Goal: Contribute content: Add original content to the website for others to see

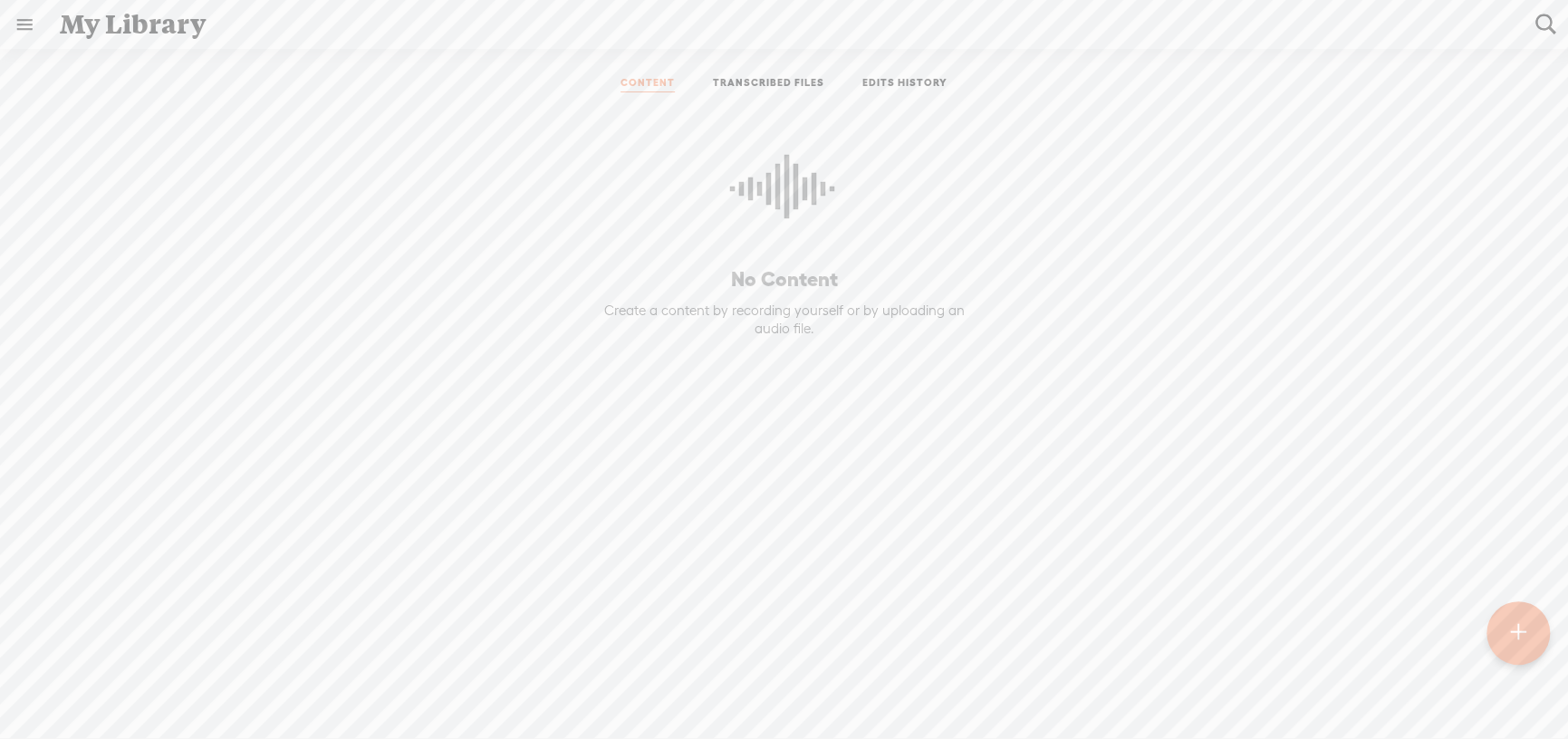
click at [753, 79] on link "TRANSCRIBED FILES" at bounding box center [769, 84] width 112 height 16
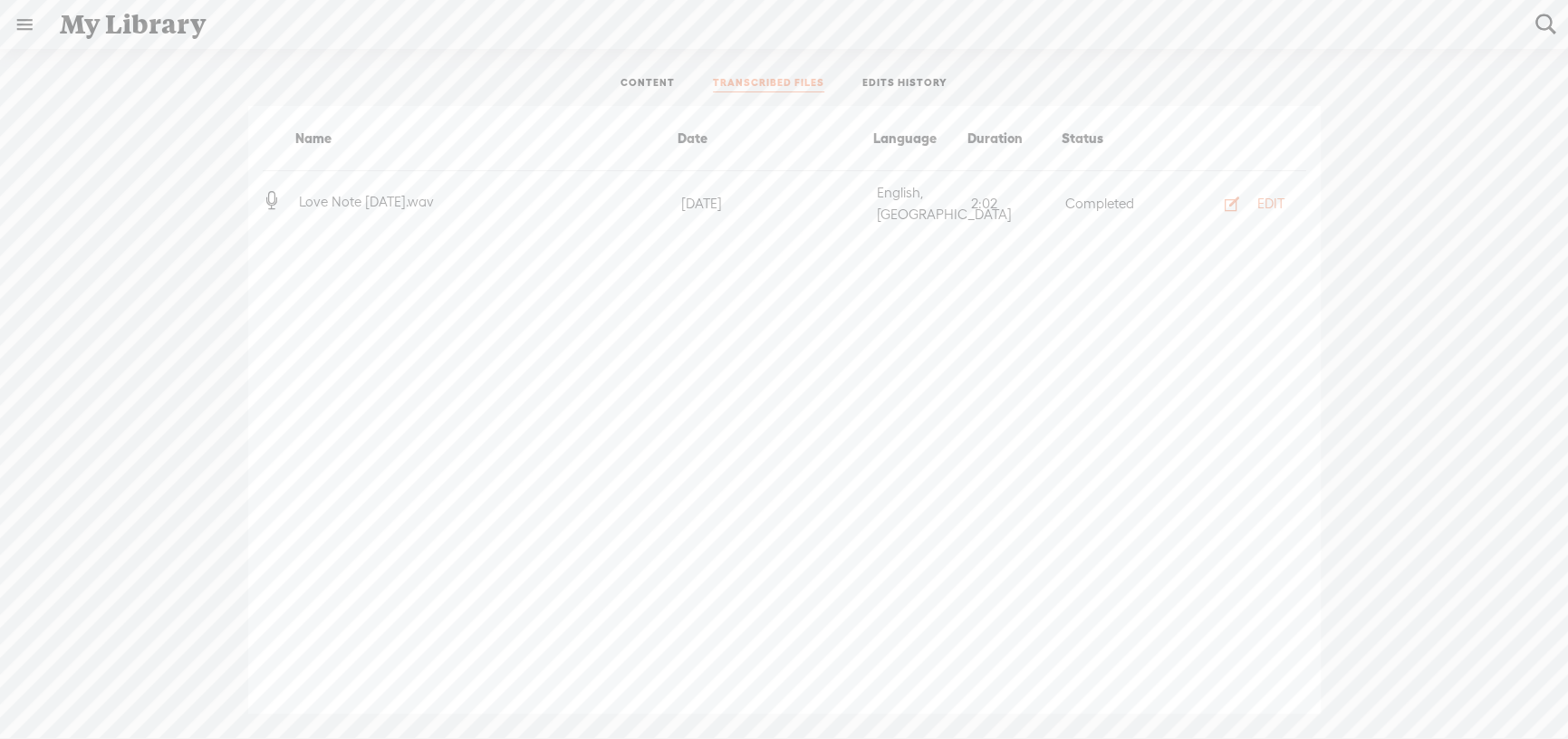
click at [34, 28] on link at bounding box center [24, 24] width 47 height 47
click at [144, 358] on div "MY LIBRARY" at bounding box center [105, 366] width 84 height 15
click at [657, 76] on body "Hold on tight . . . US English Bahasa, [GEOGRAPHIC_DATA] Bahasa, Melayu Bulgari…" at bounding box center [784, 369] width 1568 height 738
click at [645, 86] on link "CONTENT" at bounding box center [647, 84] width 54 height 16
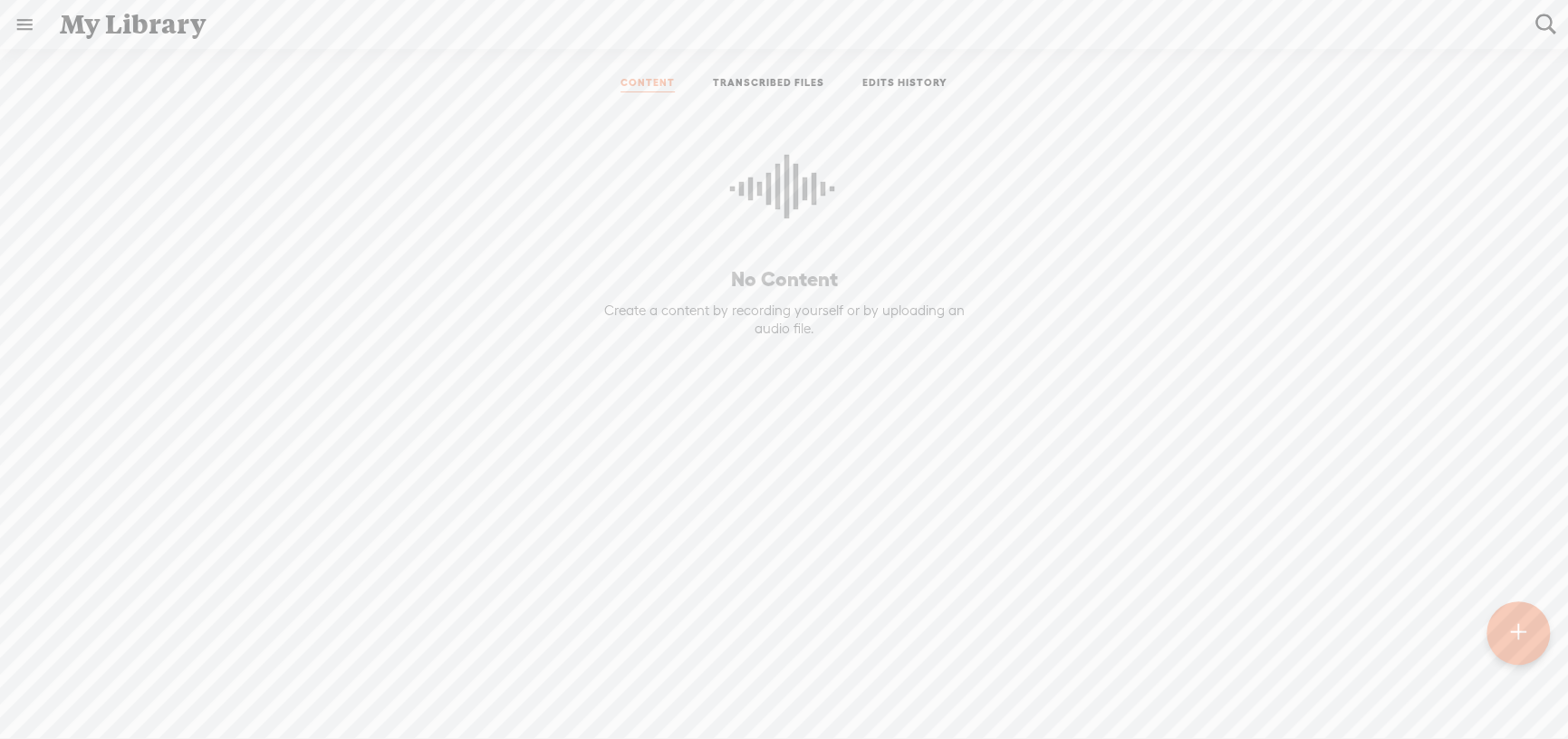
click at [1507, 647] on div at bounding box center [1518, 633] width 64 height 64
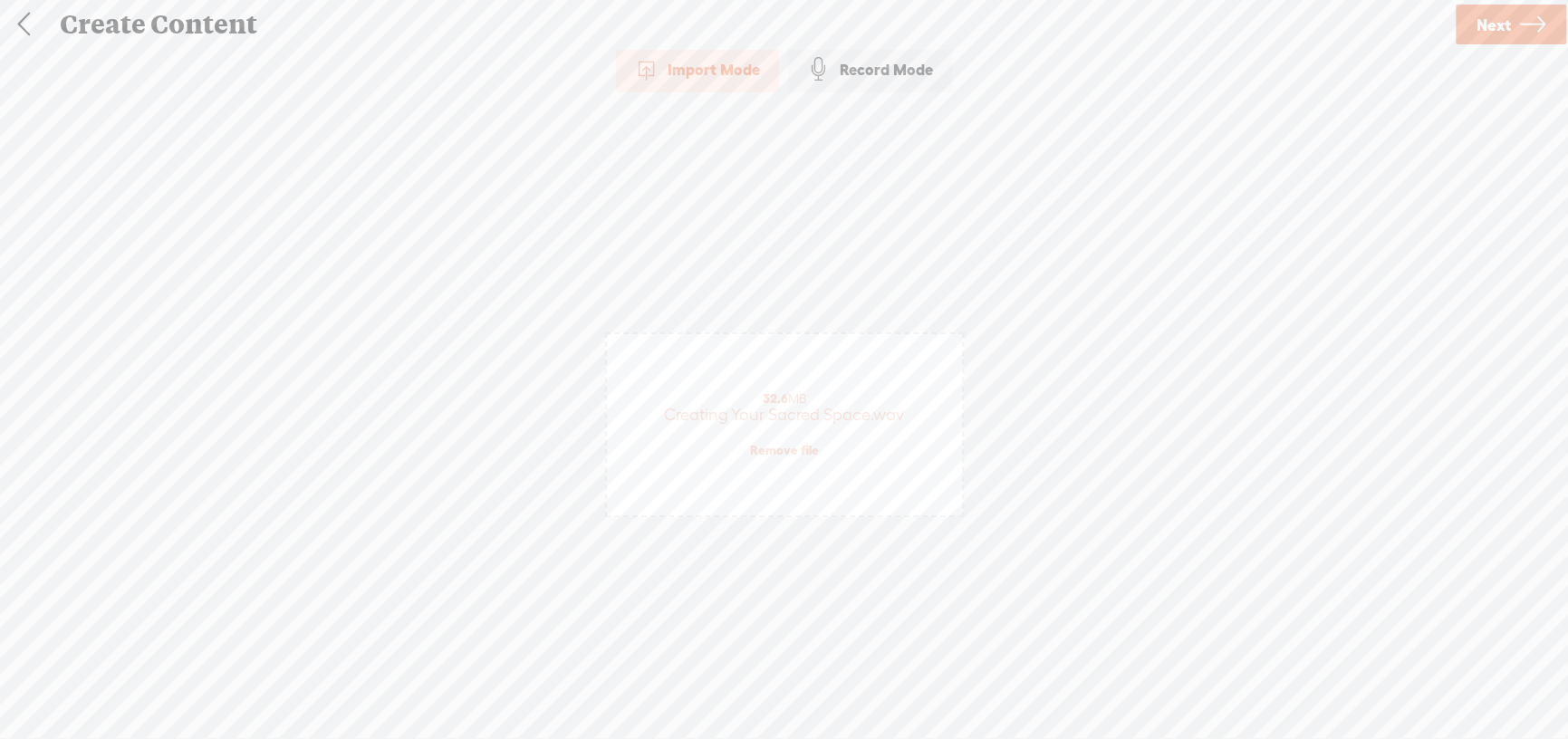
click at [1503, 30] on span "Next" at bounding box center [1494, 25] width 35 height 46
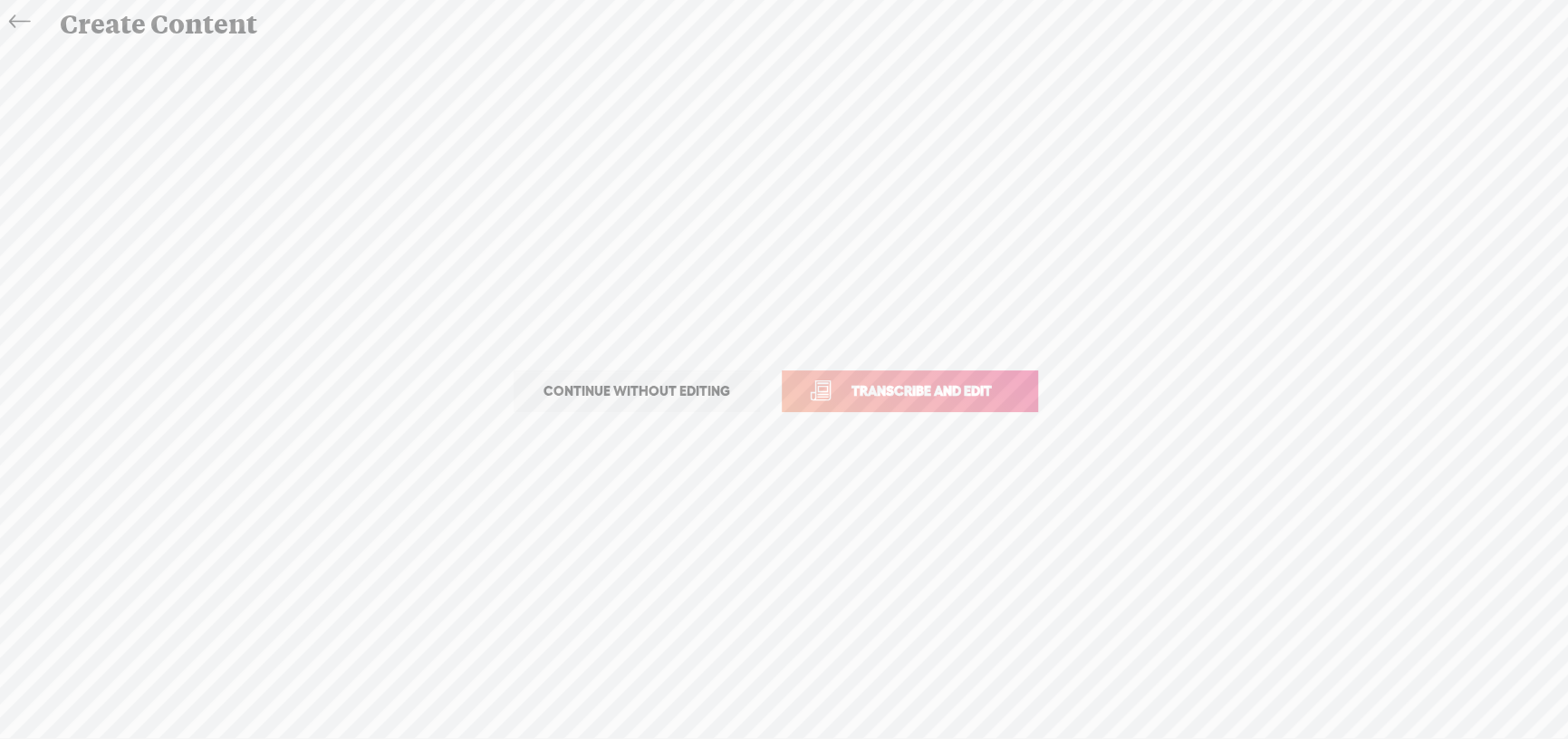
click at [719, 391] on span "Continue without editing" at bounding box center [637, 391] width 224 height 25
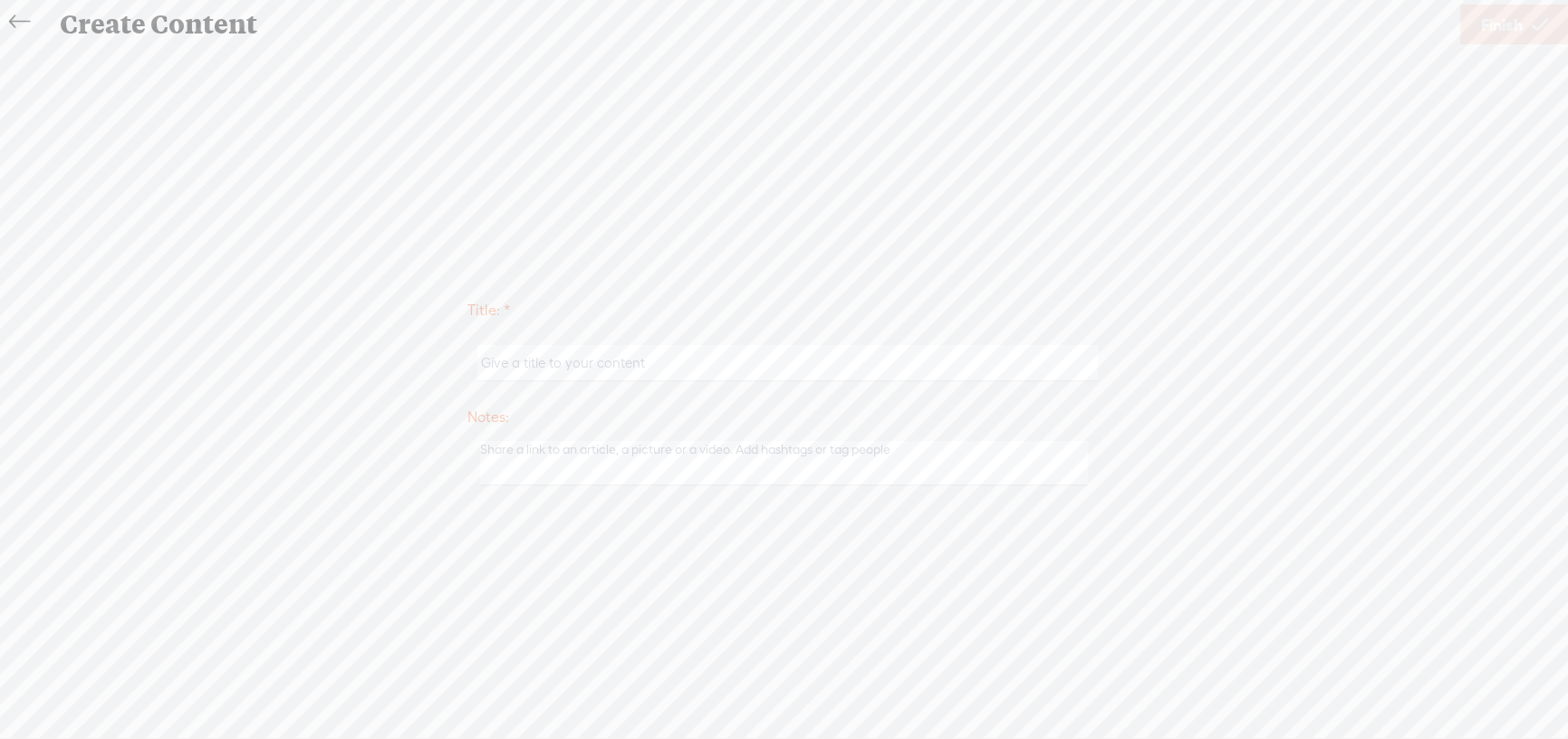
click at [23, 12] on icon at bounding box center [19, 22] width 21 height 40
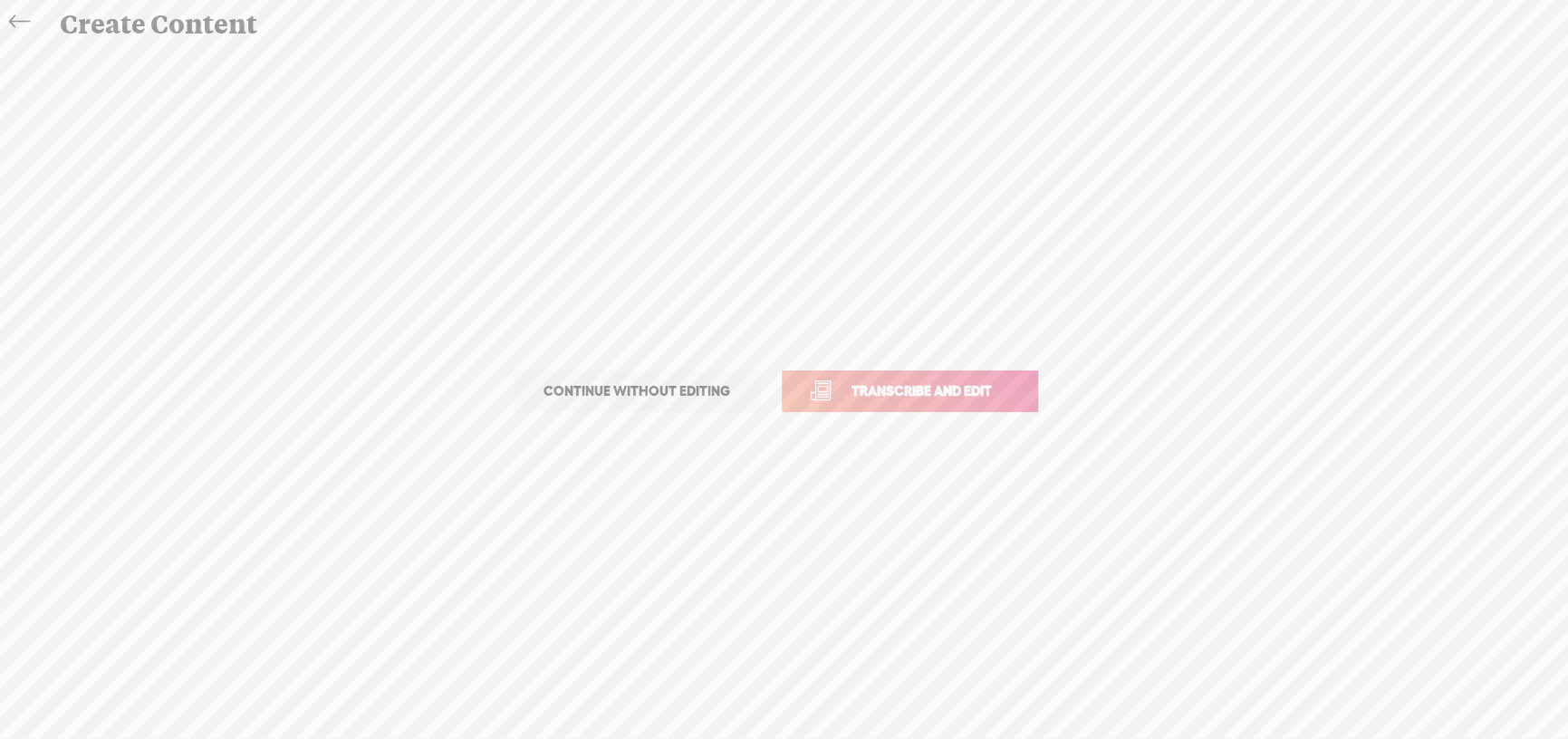
click at [865, 403] on link "Transcribe and edit" at bounding box center [910, 391] width 256 height 41
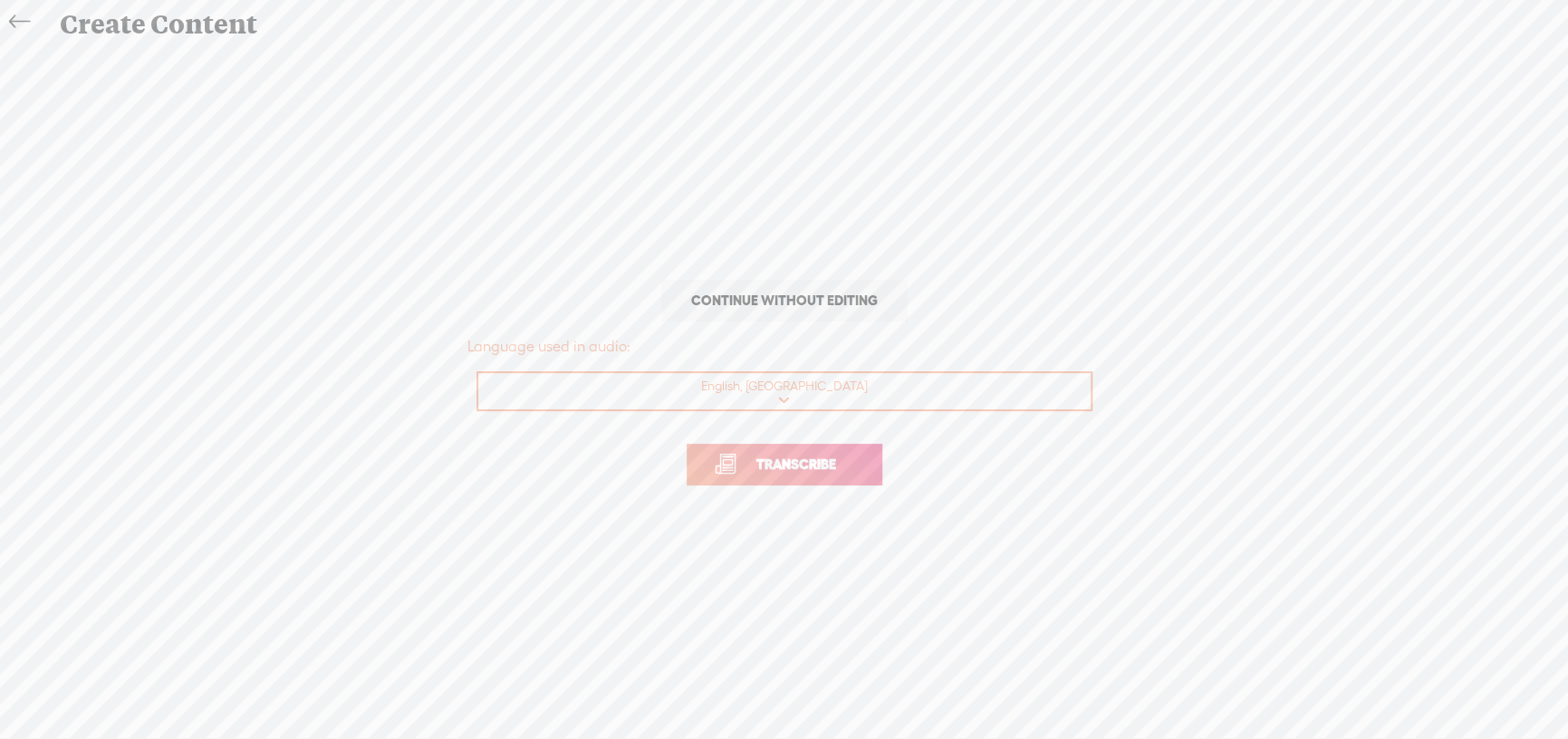
click at [828, 464] on span "Transcribe" at bounding box center [797, 464] width 118 height 21
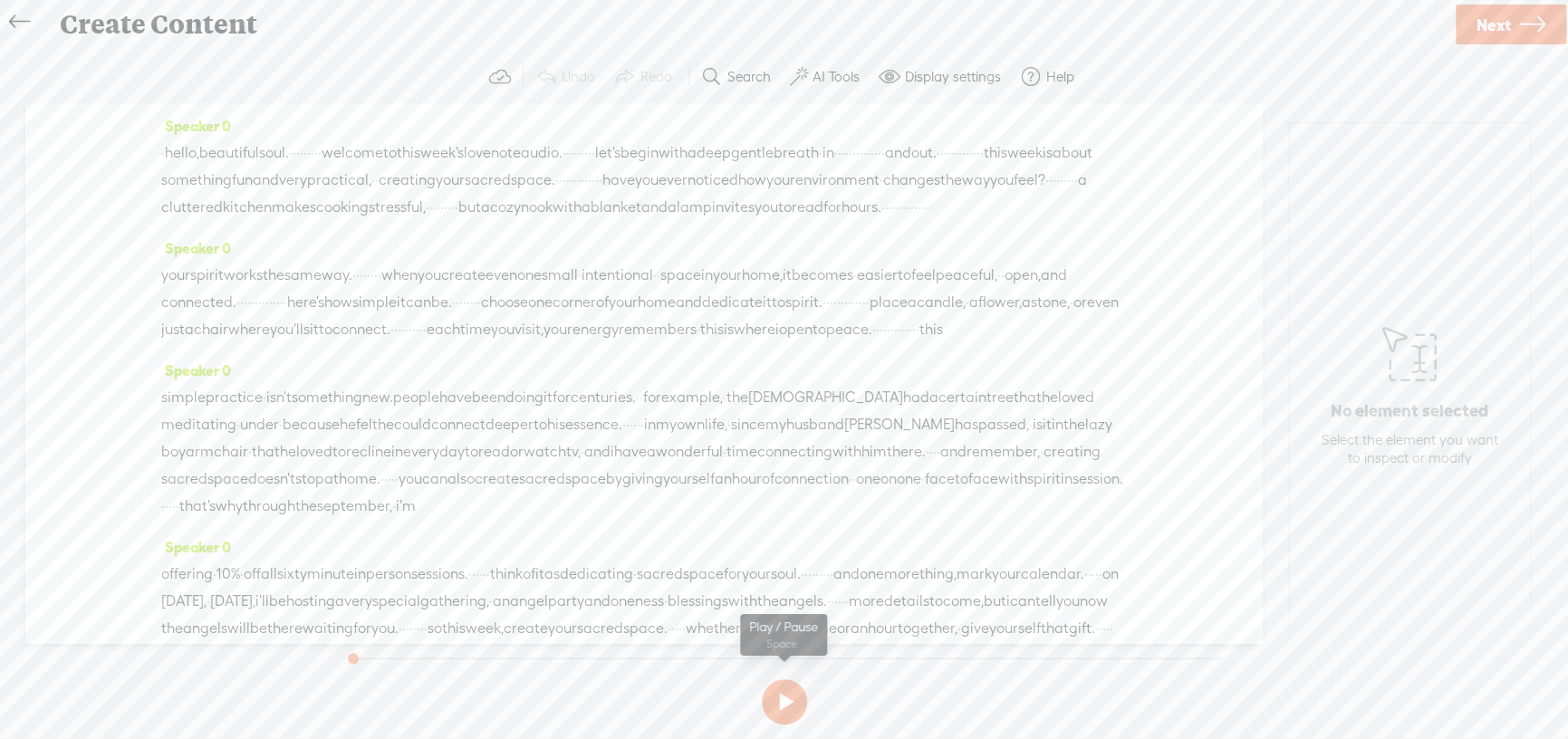
click at [774, 692] on button at bounding box center [784, 701] width 45 height 45
click at [789, 705] on button at bounding box center [784, 701] width 45 height 45
click at [1484, 12] on span "Next" at bounding box center [1494, 25] width 35 height 46
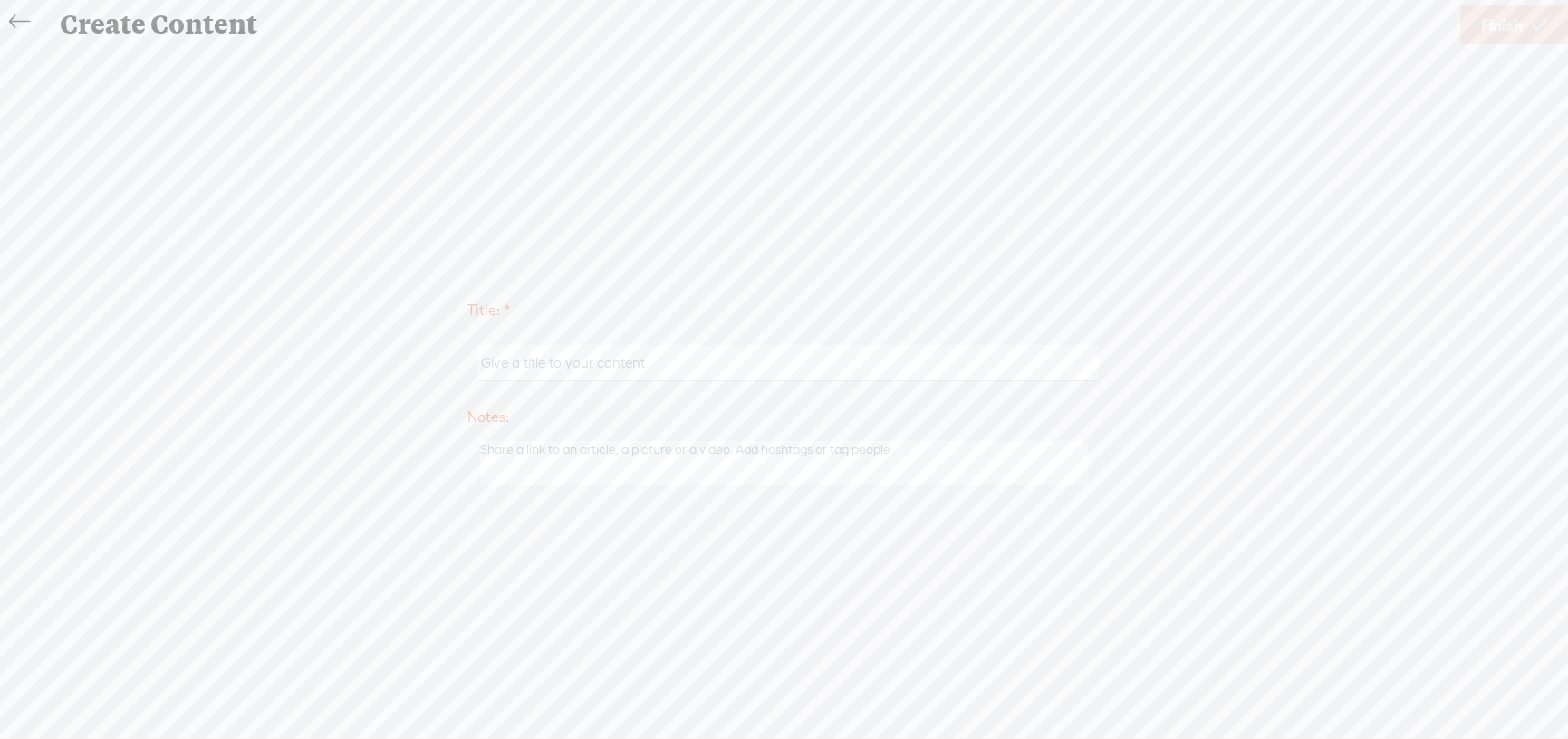
click at [24, 19] on icon at bounding box center [19, 22] width 21 height 40
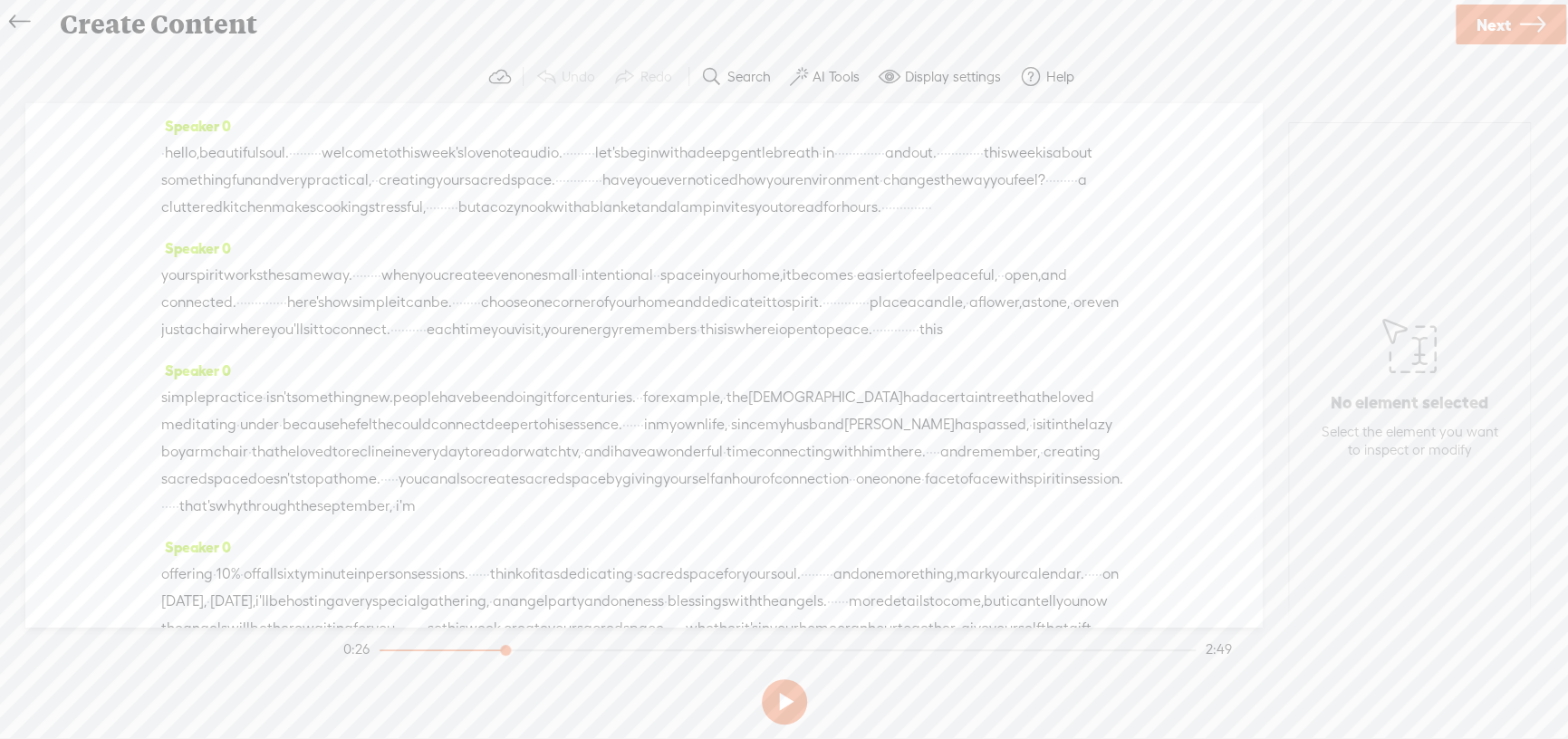
click at [852, 75] on label "AI Tools" at bounding box center [836, 77] width 47 height 18
click at [823, 434] on span at bounding box center [815, 433] width 33 height 13
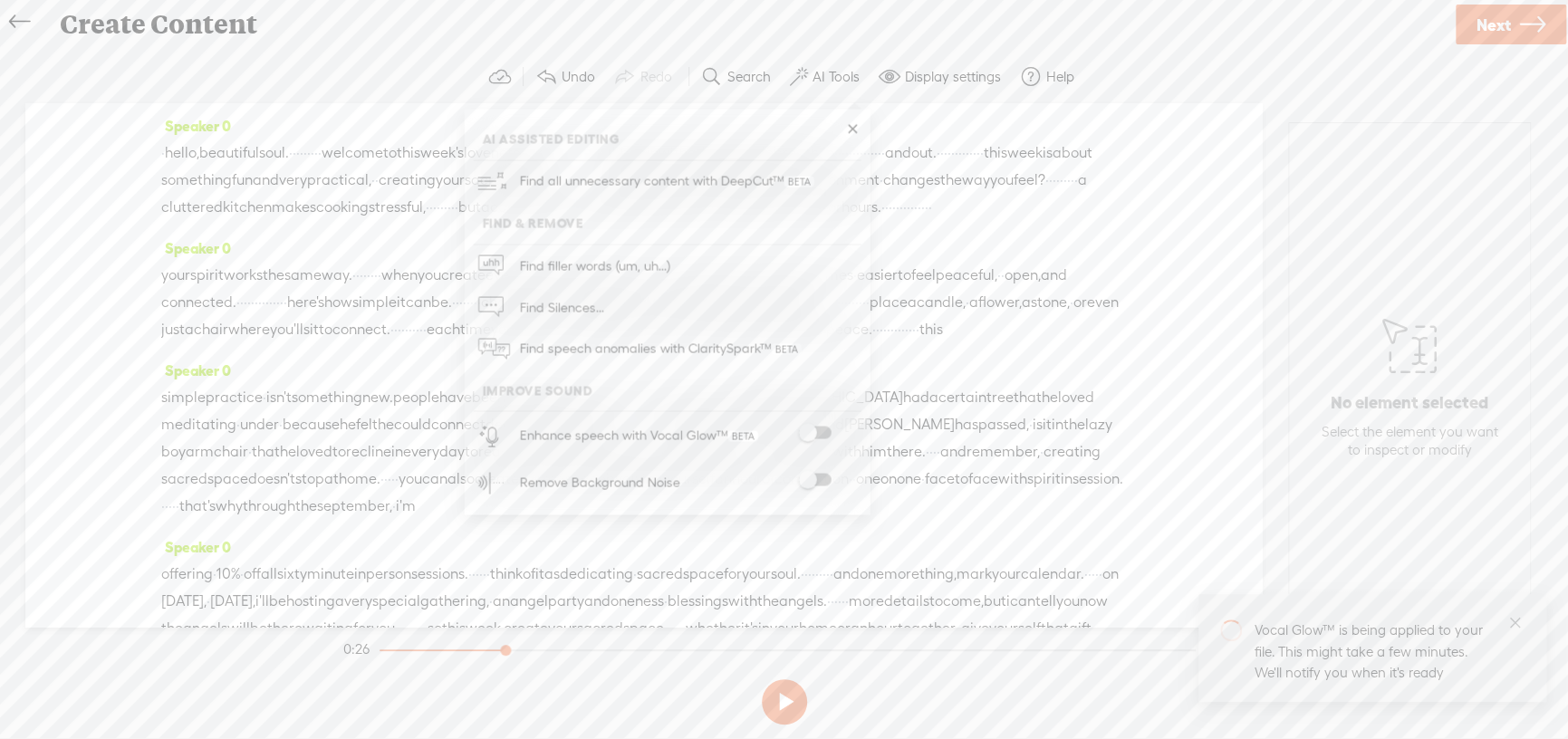
click at [820, 428] on span at bounding box center [815, 433] width 33 height 13
click at [827, 436] on span at bounding box center [815, 433] width 33 height 13
click at [849, 127] on link at bounding box center [852, 129] width 18 height 18
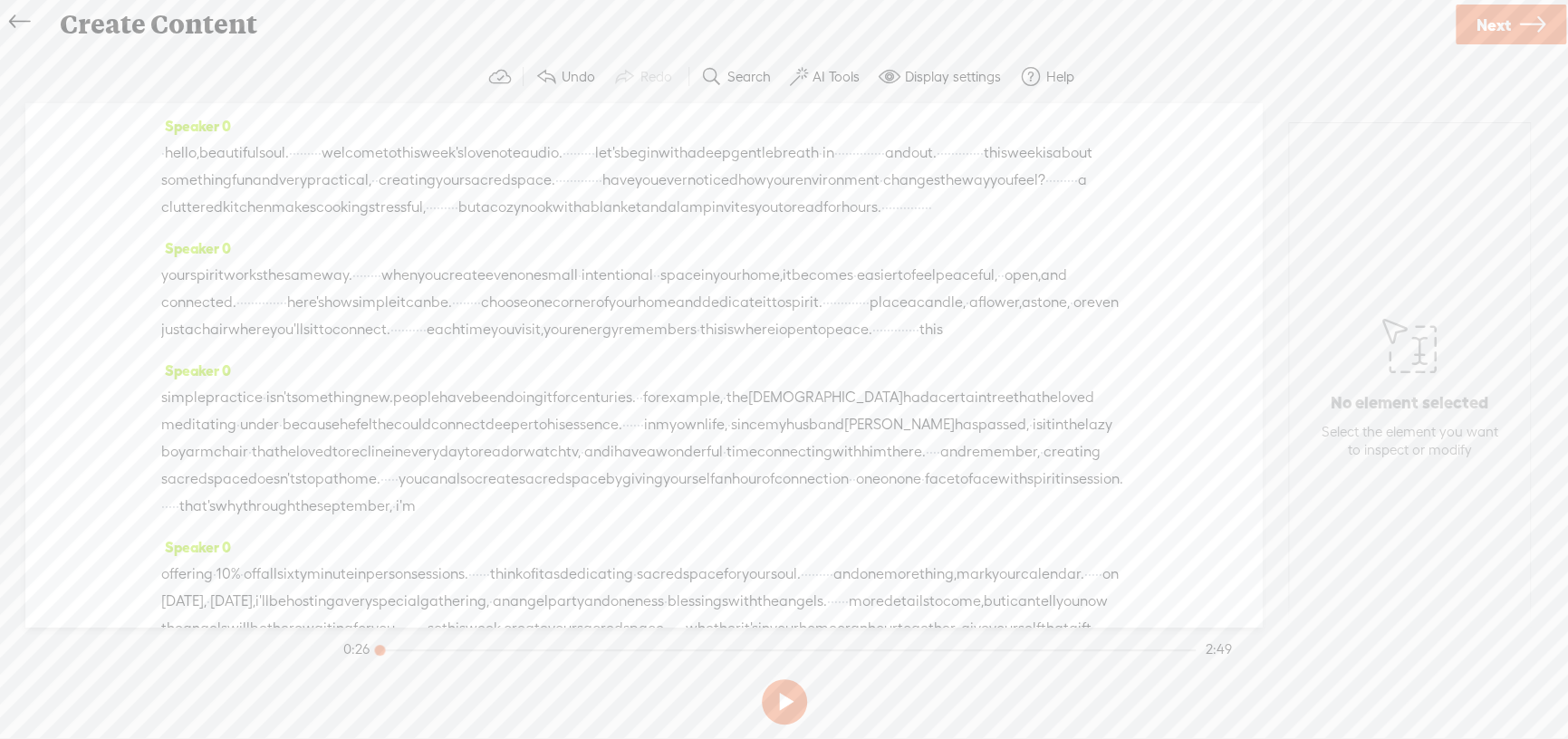
drag, startPoint x: 504, startPoint y: 647, endPoint x: 380, endPoint y: 667, distance: 125.6
click at [373, 667] on div at bounding box center [380, 651] width 41 height 41
click at [788, 703] on button at bounding box center [784, 701] width 45 height 45
drag, startPoint x: 379, startPoint y: 653, endPoint x: 356, endPoint y: 665, distance: 25.9
click at [356, 665] on section "0:26 2:49" at bounding box center [788, 649] width 896 height 45
